Goal: Information Seeking & Learning: Learn about a topic

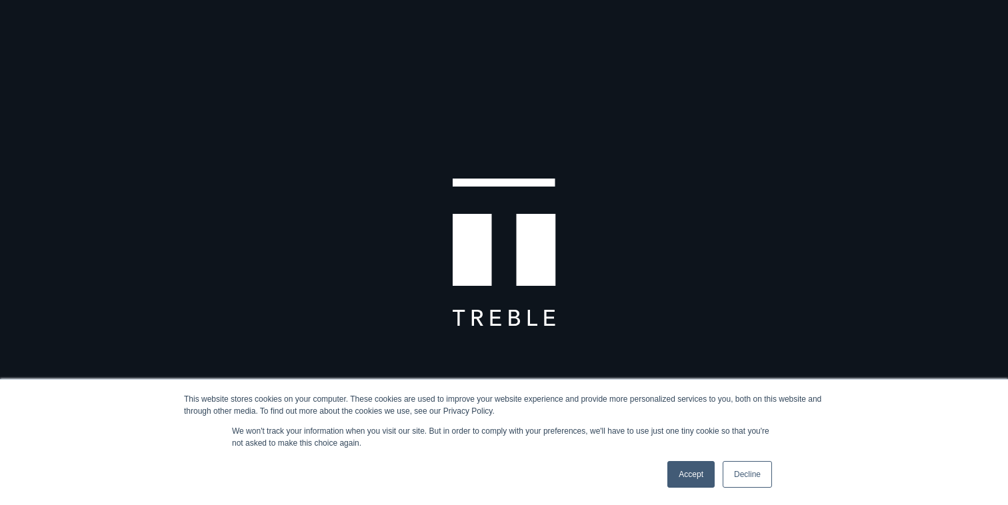
click at [696, 466] on link "Accept" at bounding box center [691, 474] width 47 height 27
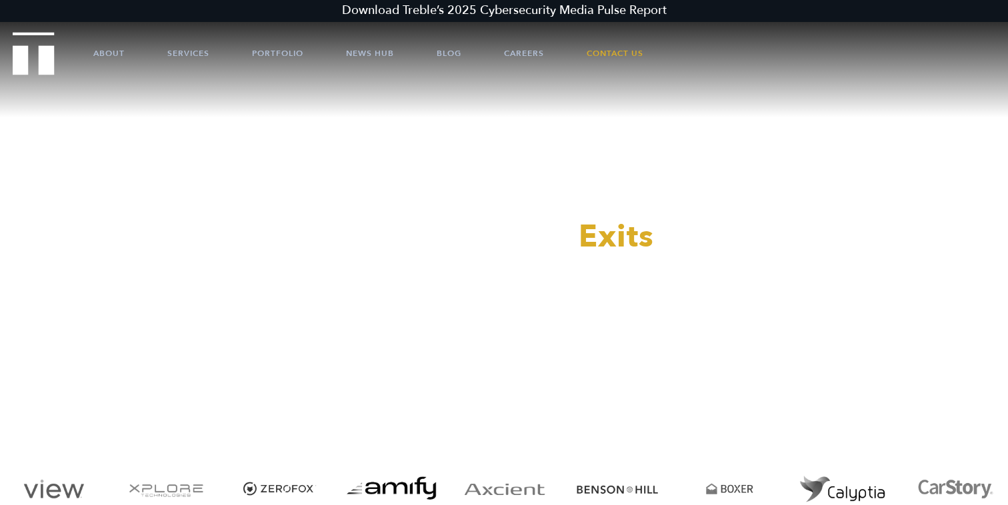
click at [477, 63] on ul "About Services Portfolio News Hub Blog Careers Contact Us" at bounding box center [504, 53] width 902 height 40
click at [111, 46] on link "About" at bounding box center [108, 53] width 31 height 40
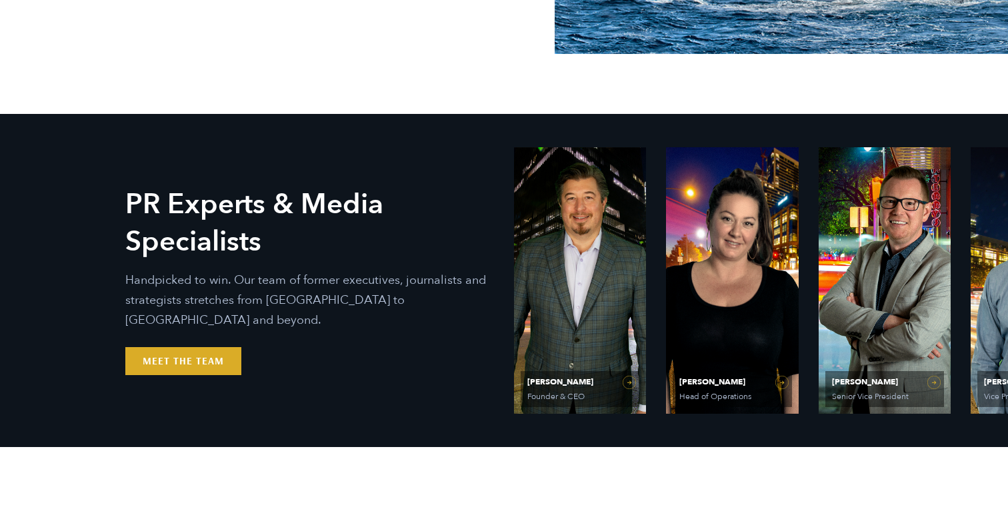
scroll to position [519, 0]
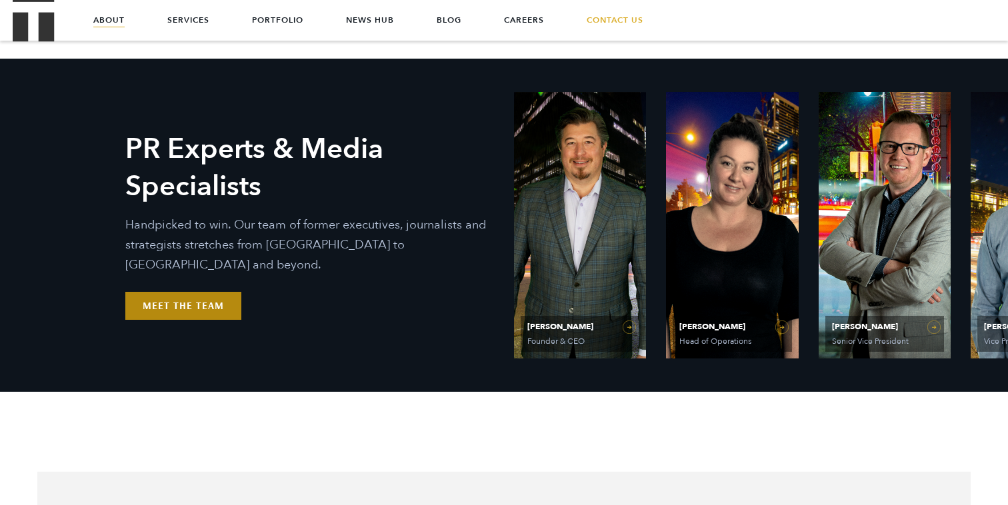
click at [215, 293] on link "Meet the Team" at bounding box center [183, 306] width 116 height 28
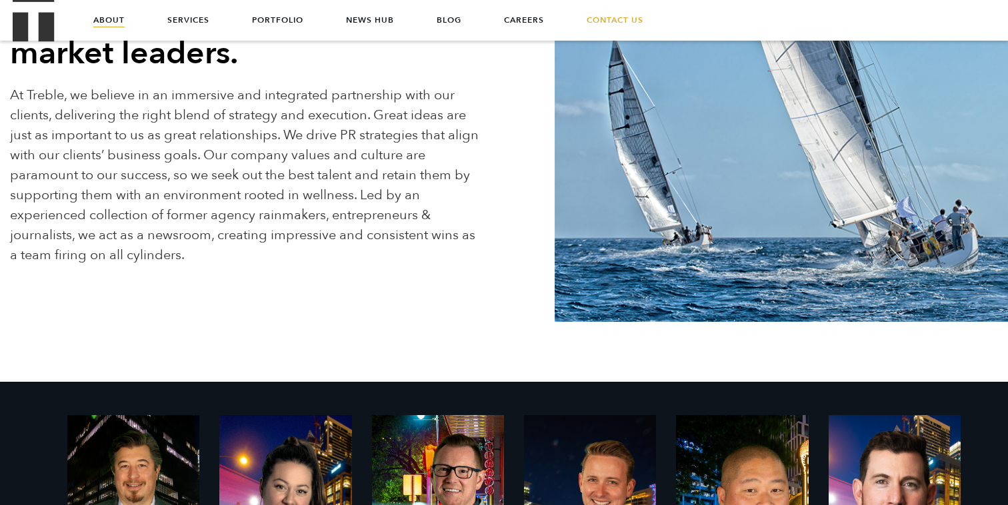
scroll to position [0, 0]
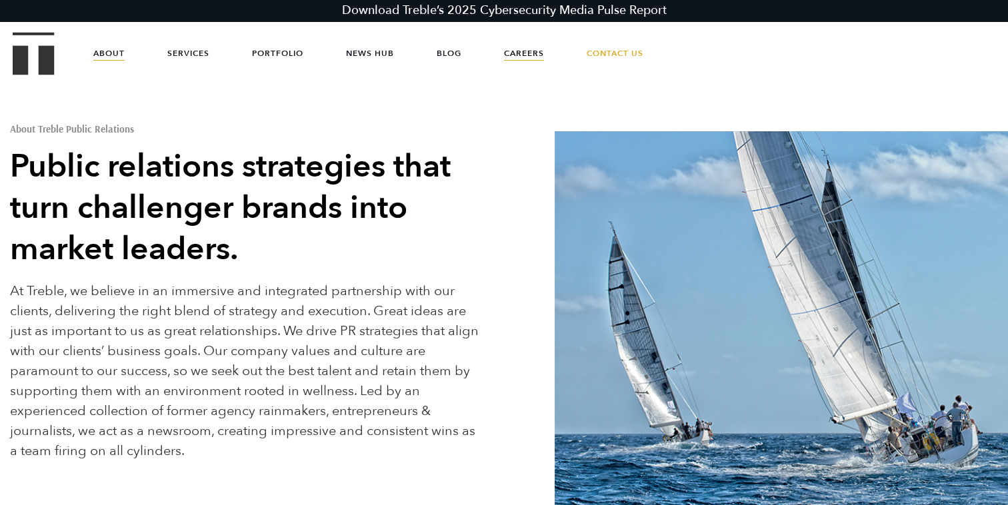
click at [514, 49] on link "Careers" at bounding box center [524, 53] width 40 height 40
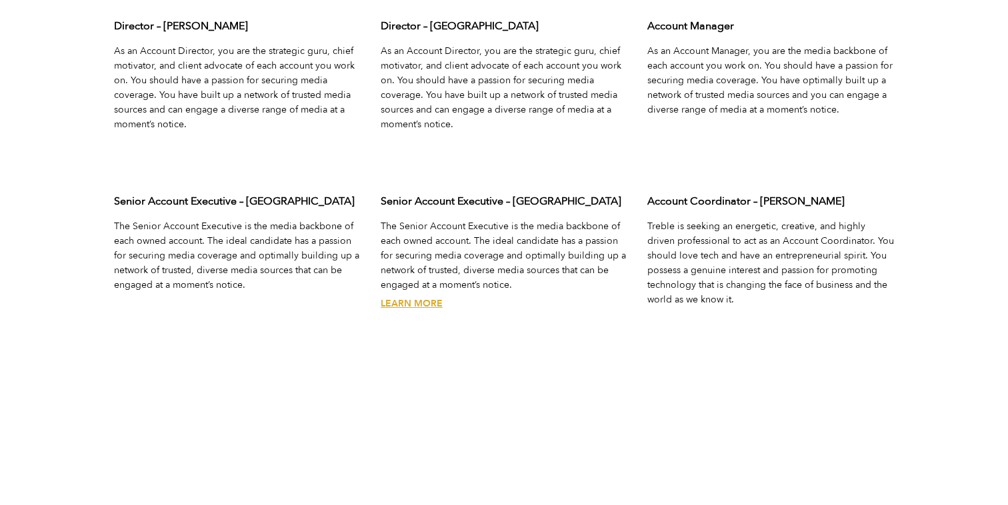
scroll to position [4348, 0]
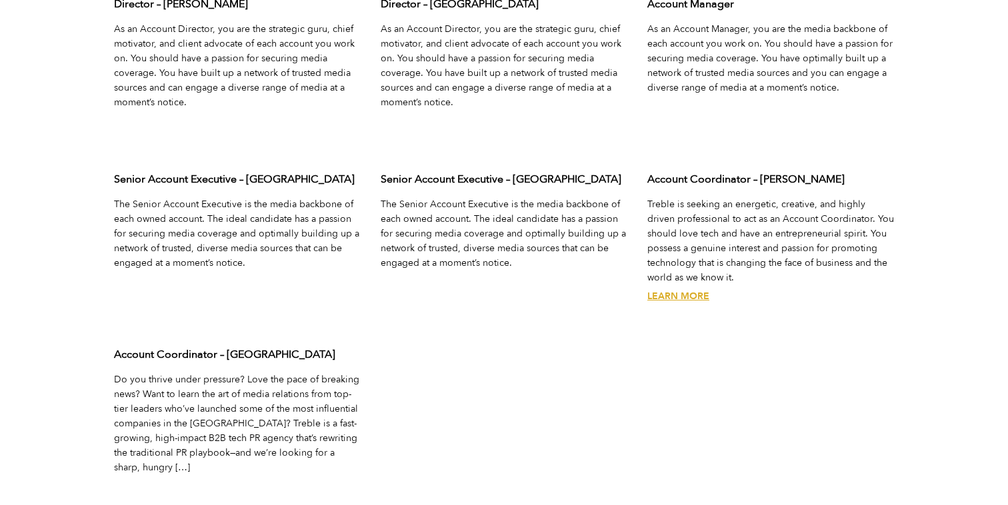
click at [688, 297] on link "Learn More" at bounding box center [679, 296] width 62 height 13
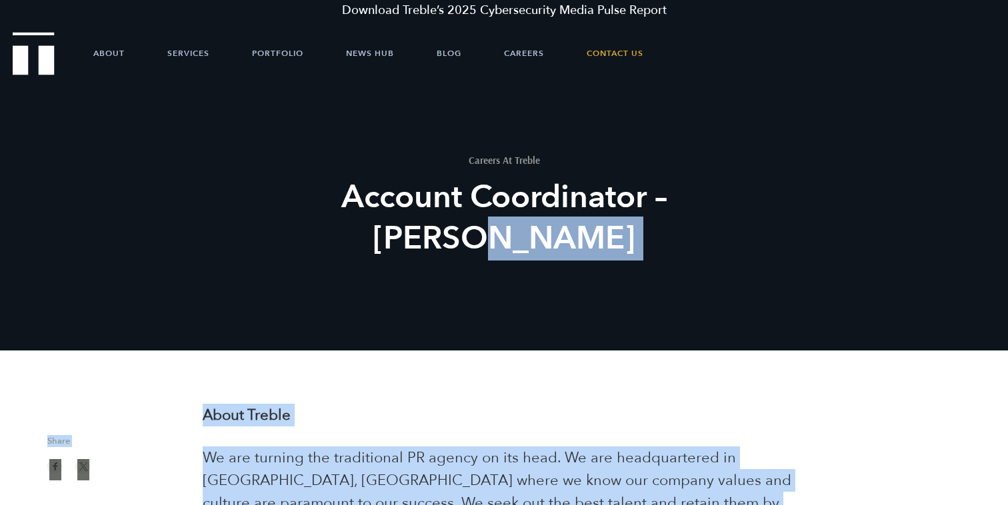
drag, startPoint x: 299, startPoint y: 396, endPoint x: 321, endPoint y: 401, distance: 23.3
click at [321, 401] on div "Careers At Treble Account Coordinator – Austin" at bounding box center [504, 259] width 1008 height 351
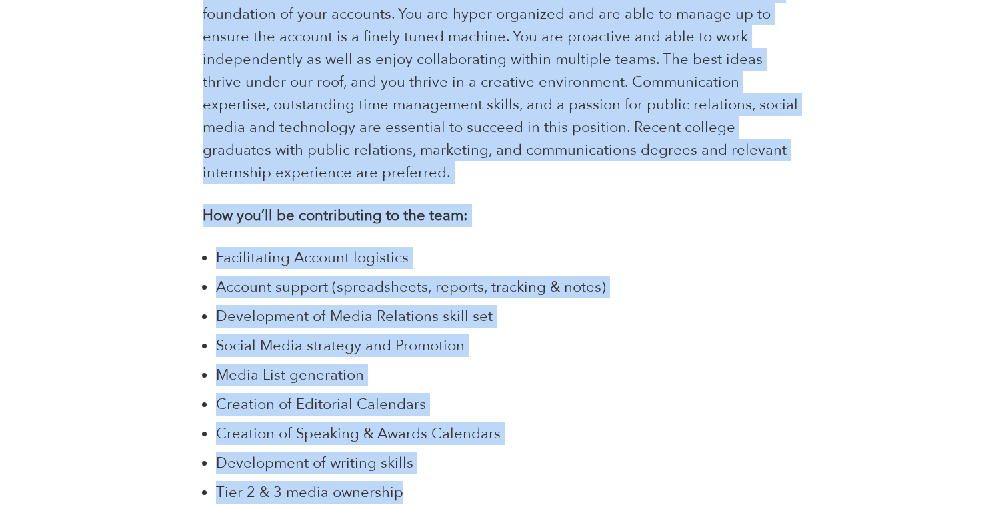
scroll to position [1110, 0]
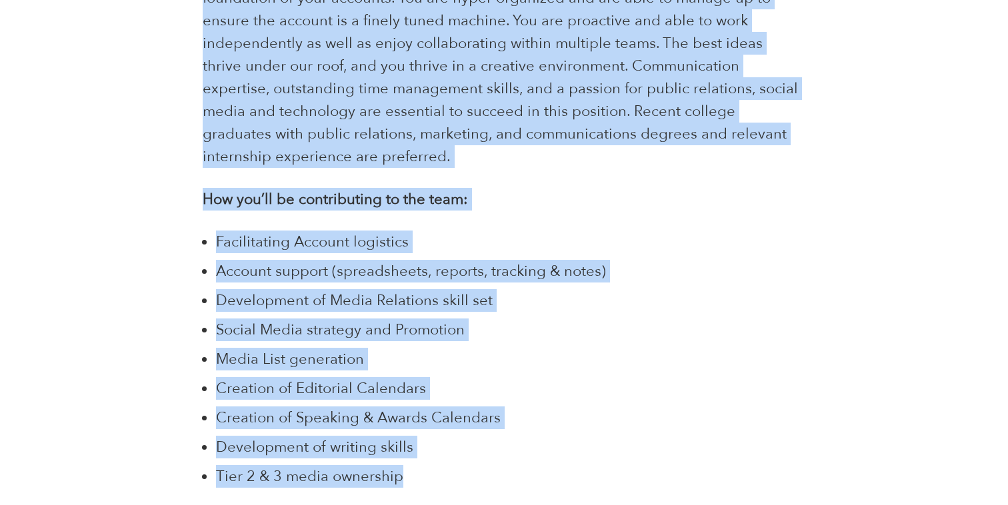
drag, startPoint x: 191, startPoint y: 205, endPoint x: 243, endPoint y: 499, distance: 299.3
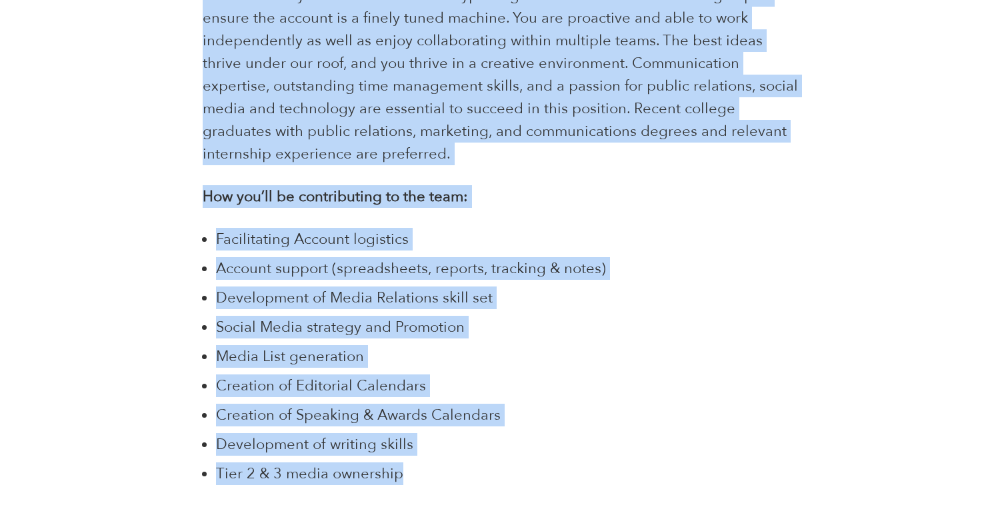
click at [287, 317] on span "Social Media strategy and Promotion" at bounding box center [340, 327] width 249 height 20
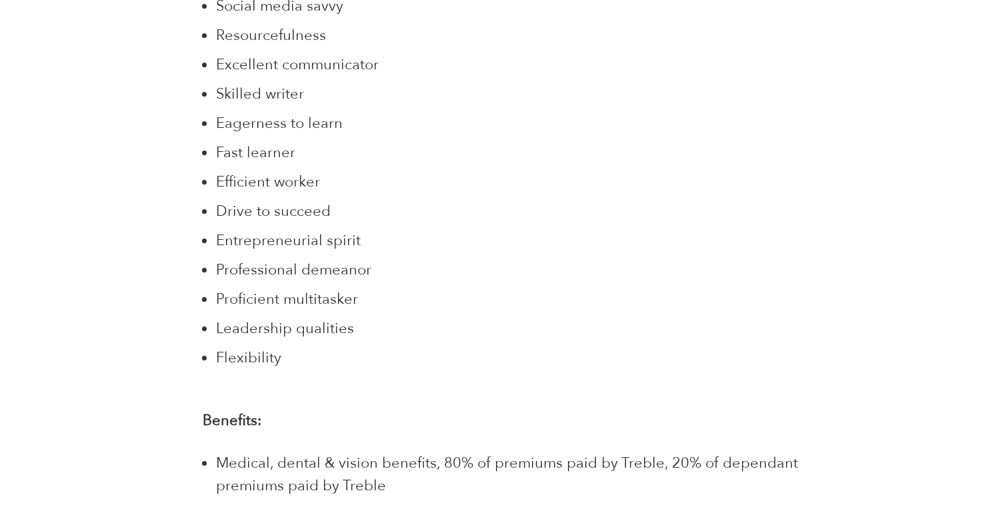
scroll to position [1841, 0]
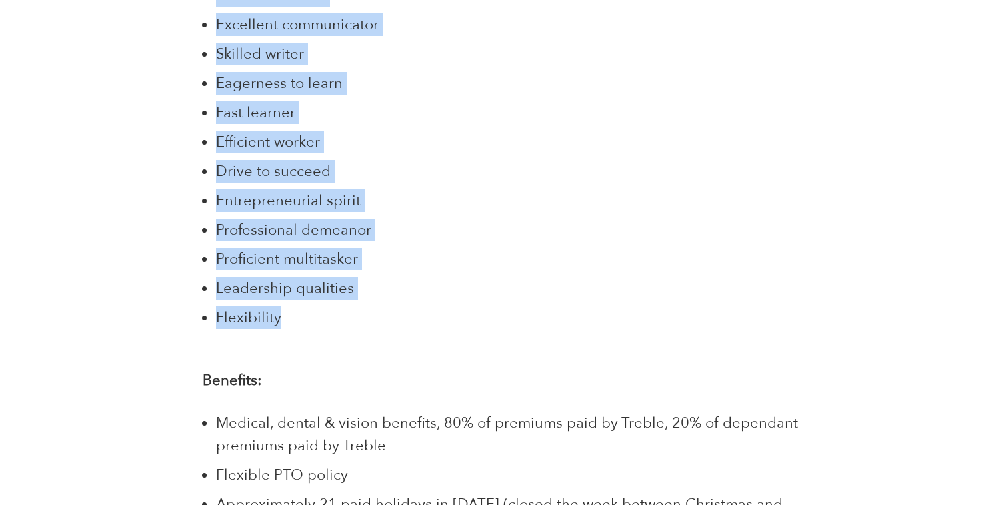
drag, startPoint x: 203, startPoint y: 176, endPoint x: 485, endPoint y: 329, distance: 320.2
copy div "How you’ll be contributing to the team: Facilitating Account logistics Account …"
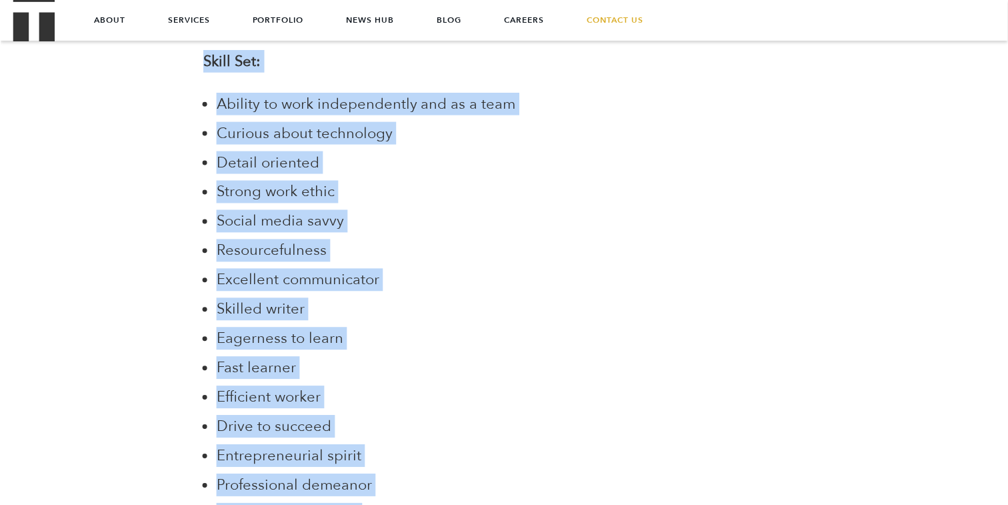
scroll to position [1583, 0]
